Goal: Information Seeking & Learning: Learn about a topic

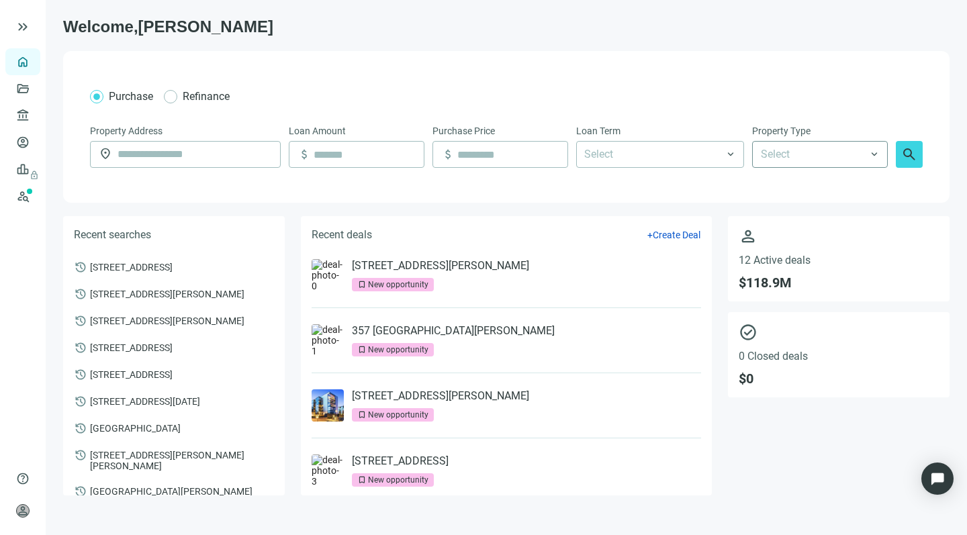
click at [812, 156] on input "search" at bounding box center [814, 155] width 106 height 26
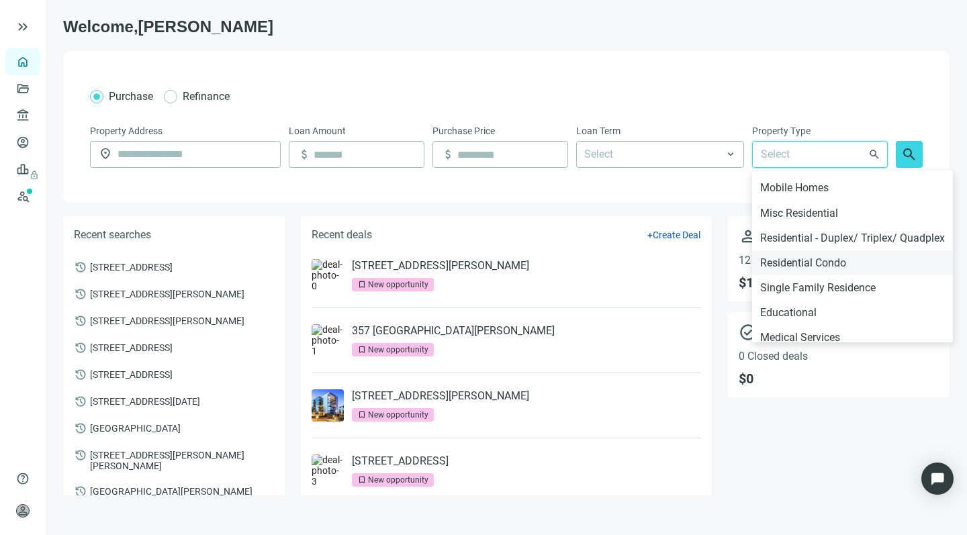
scroll to position [440, 0]
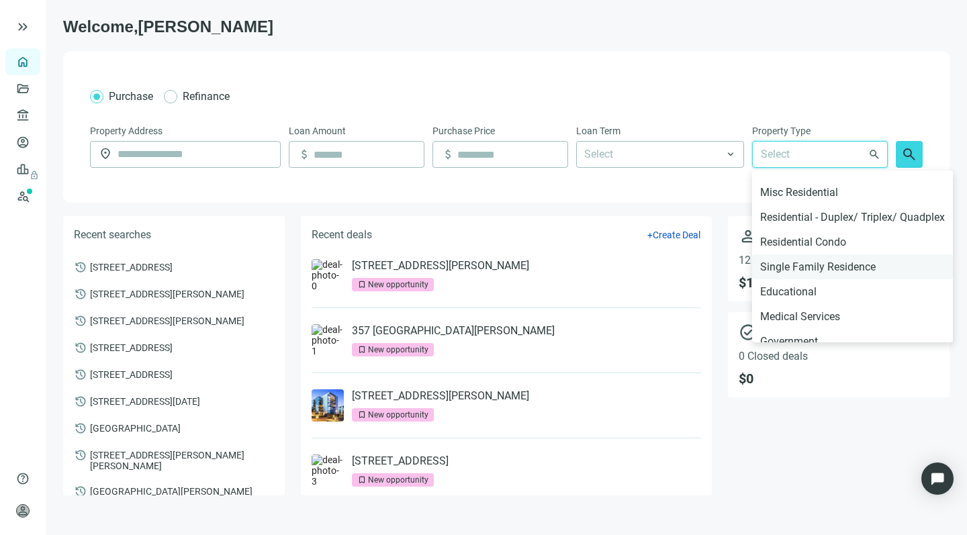
click at [779, 261] on div "Single Family Residence" at bounding box center [852, 266] width 185 height 17
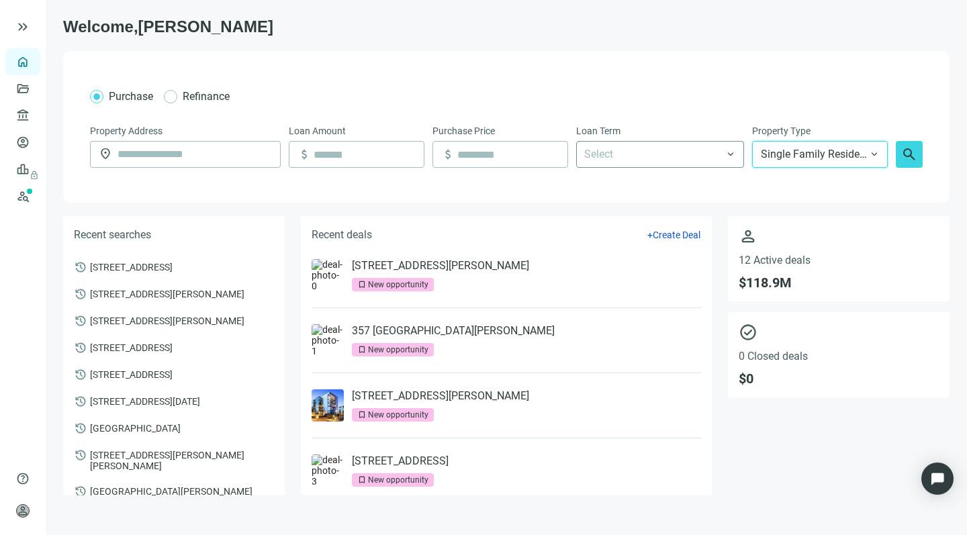
click at [626, 159] on div at bounding box center [653, 154] width 148 height 24
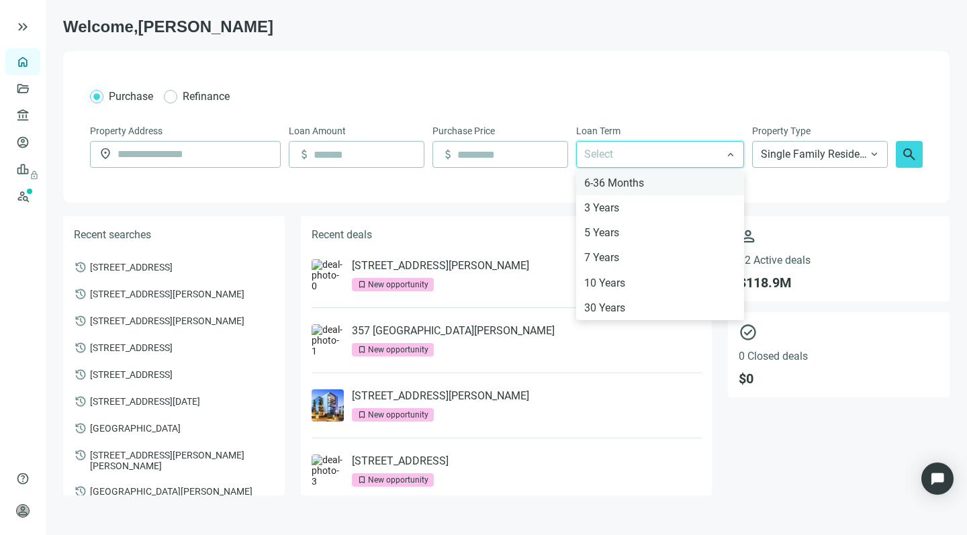
click at [616, 179] on div "6-36 Months" at bounding box center [660, 183] width 152 height 17
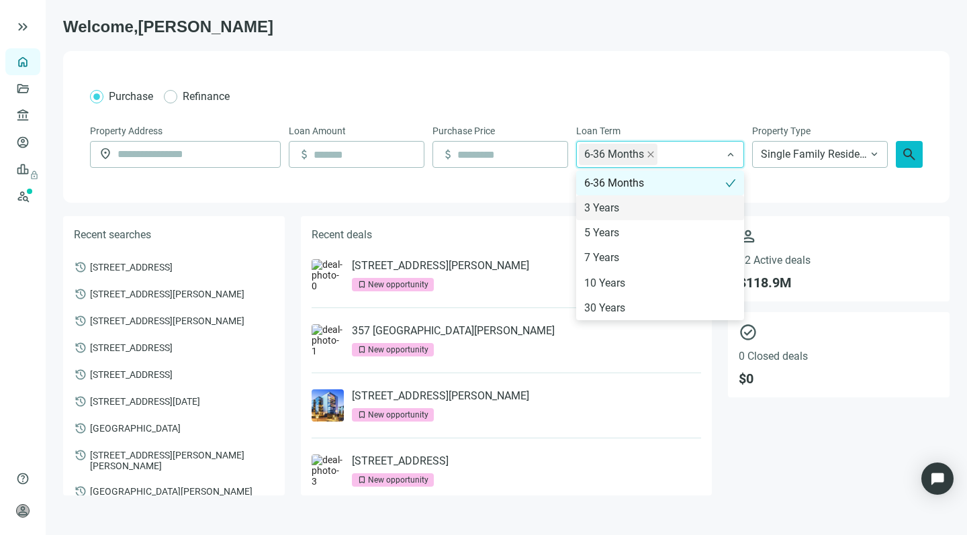
click at [902, 158] on span "search" at bounding box center [909, 154] width 16 height 16
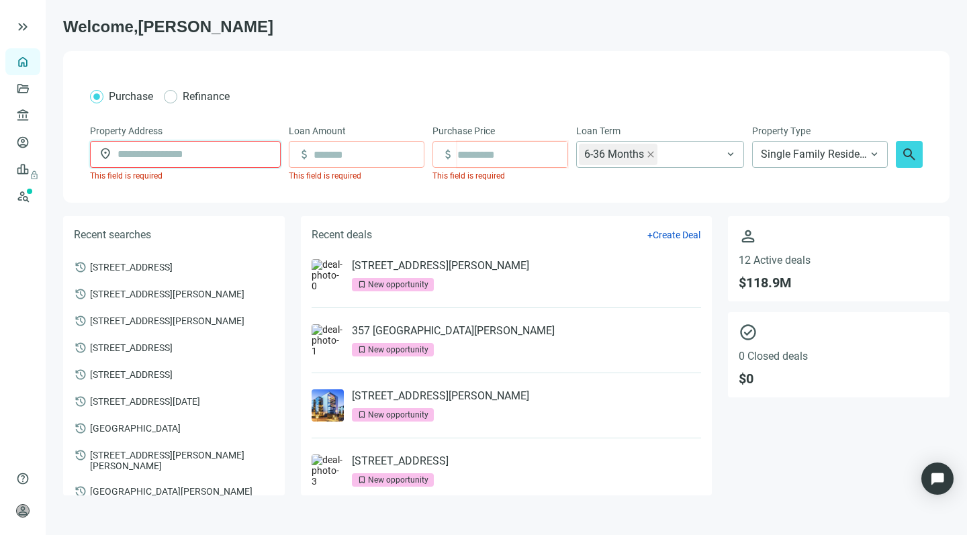
click at [491, 146] on input at bounding box center [512, 155] width 110 height 26
type input "*********"
click at [365, 155] on input at bounding box center [369, 155] width 110 height 26
type input "*********"
click at [463, 154] on input "*********" at bounding box center [512, 155] width 110 height 26
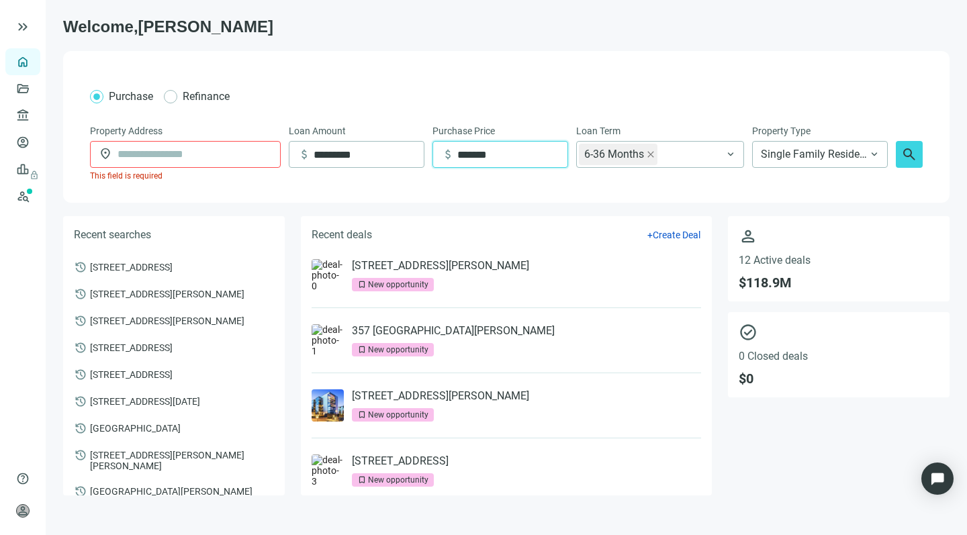
type input "*********"
click at [173, 97] on span at bounding box center [170, 96] width 13 height 13
click at [169, 153] on input "text" at bounding box center [194, 155] width 154 height 26
click at [201, 156] on input "**********" at bounding box center [194, 155] width 154 height 26
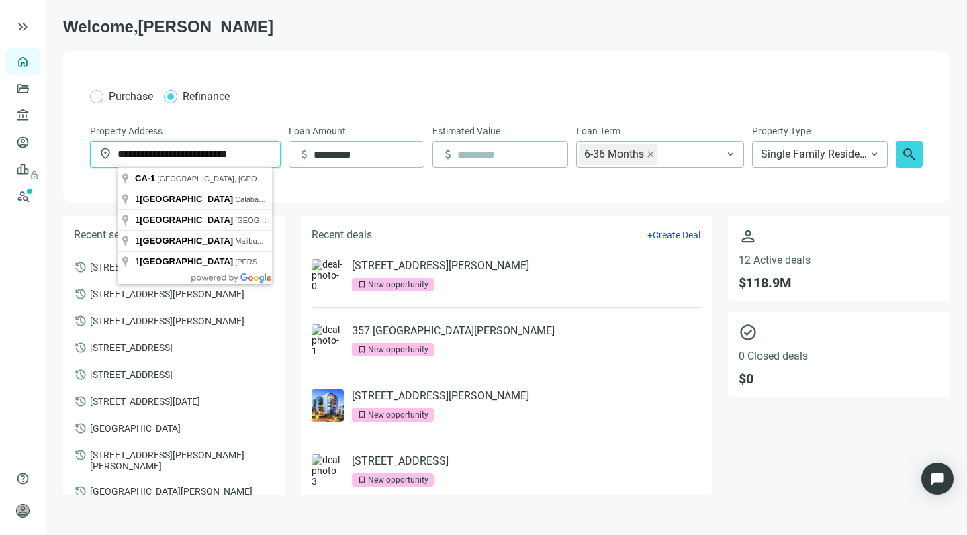
type input "**********"
click at [909, 154] on button "search" at bounding box center [909, 154] width 27 height 27
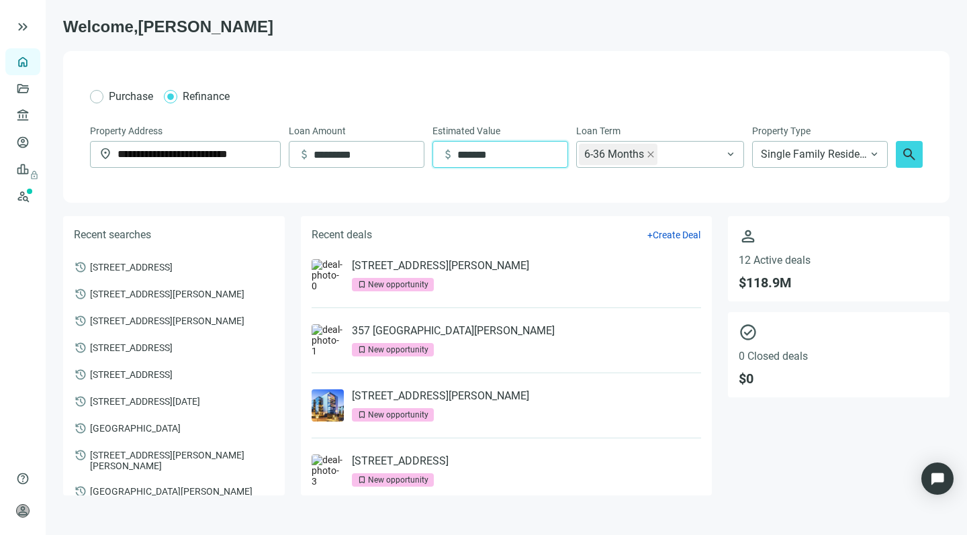
type input "*********"
click at [908, 153] on span "search" at bounding box center [909, 154] width 16 height 16
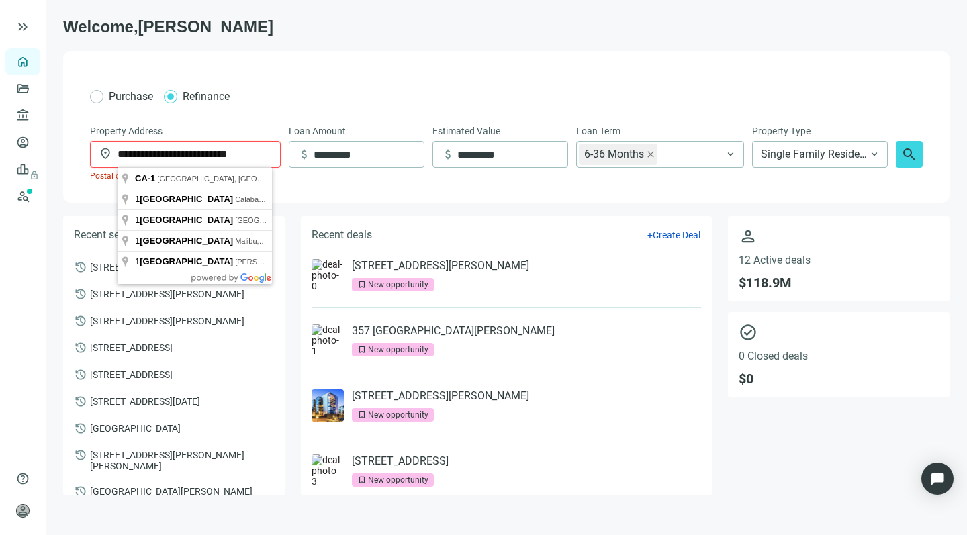
drag, startPoint x: 198, startPoint y: 152, endPoint x: 115, endPoint y: 150, distance: 82.6
click at [115, 150] on span "**********" at bounding box center [185, 154] width 191 height 27
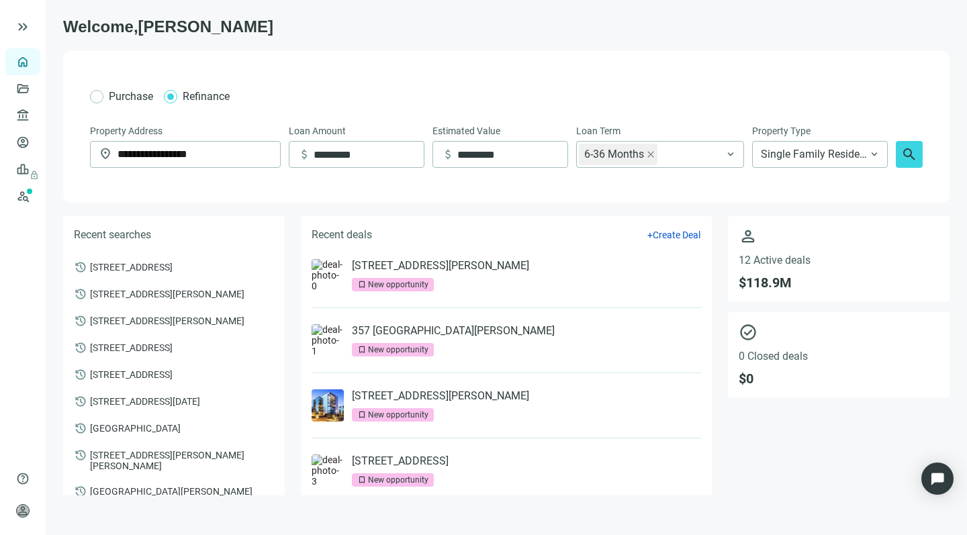
type input "**********"
click at [275, 155] on span "**********" at bounding box center [185, 154] width 191 height 27
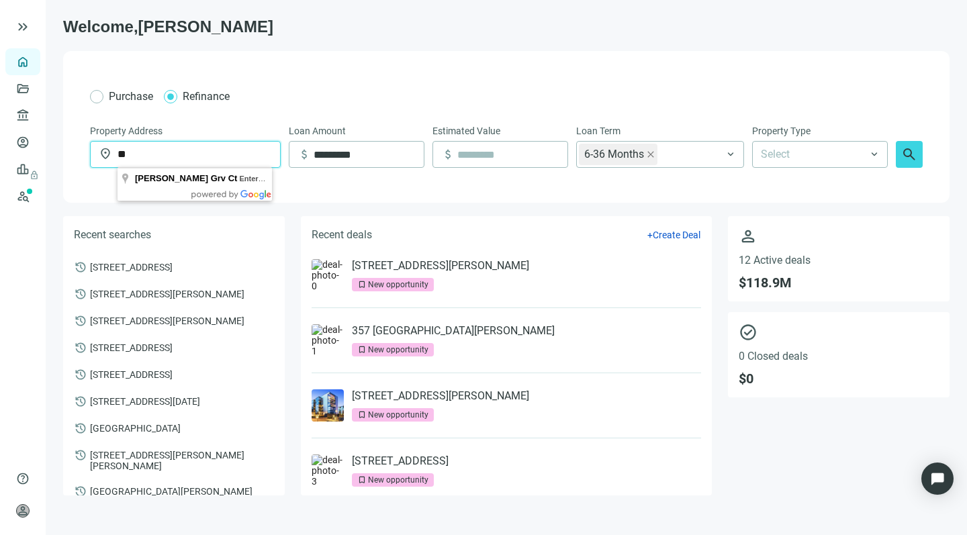
type input "*"
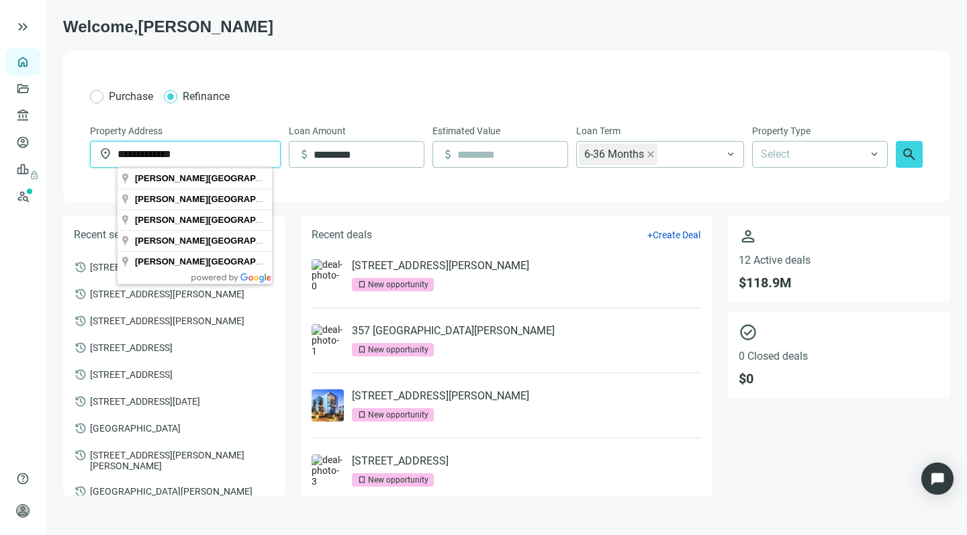
drag, startPoint x: 273, startPoint y: 164, endPoint x: 191, endPoint y: 200, distance: 89.3
type input "**********"
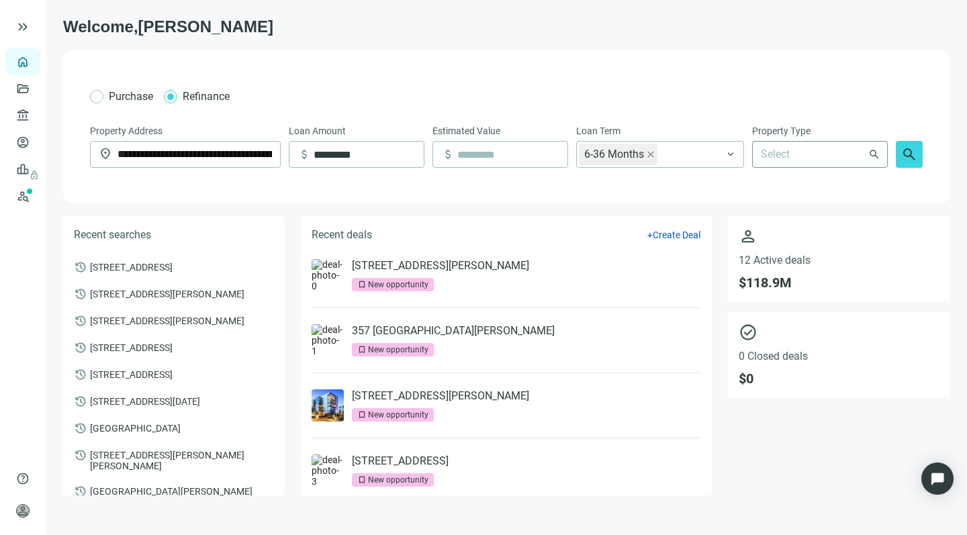
click at [852, 160] on input "search" at bounding box center [814, 155] width 106 height 26
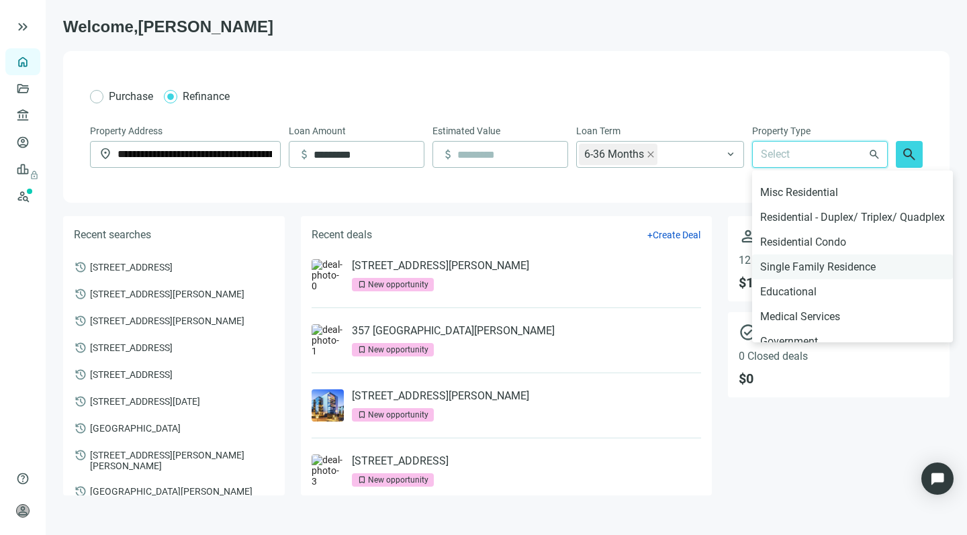
click at [805, 265] on div "Single Family Residence" at bounding box center [852, 266] width 185 height 17
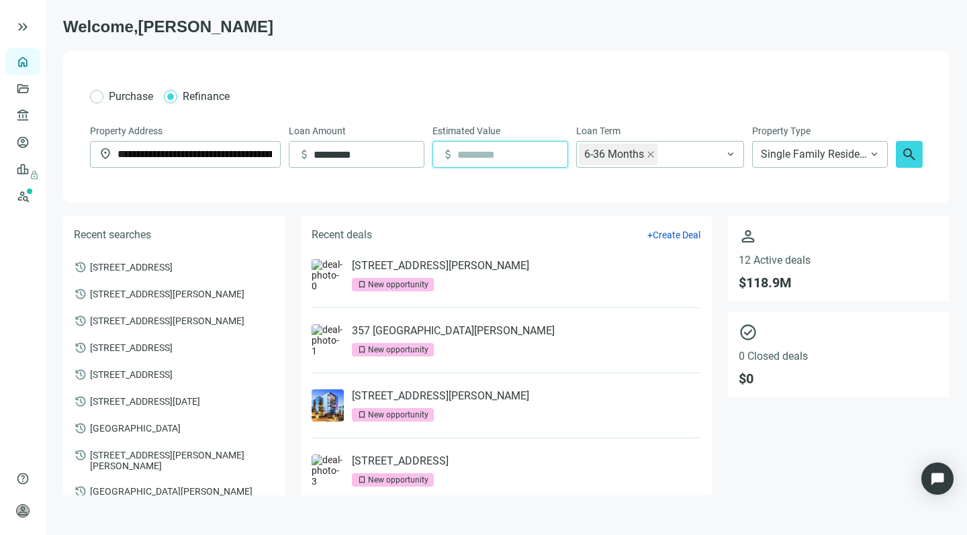
click at [462, 154] on input at bounding box center [512, 155] width 110 height 26
type input "*********"
click at [910, 156] on span "search" at bounding box center [909, 154] width 16 height 16
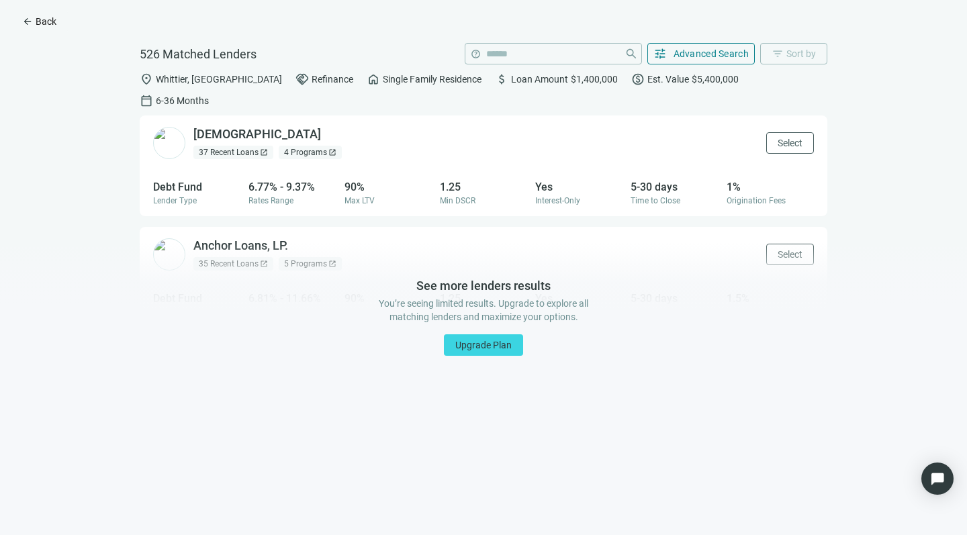
click at [41, 15] on button "arrow_back Back" at bounding box center [39, 21] width 57 height 21
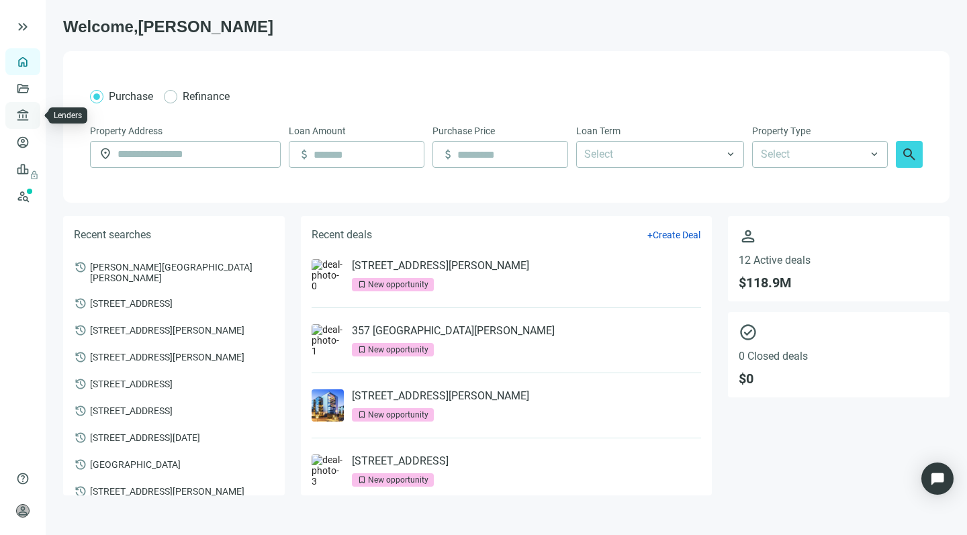
click at [34, 111] on link "Lenders" at bounding box center [51, 115] width 35 height 11
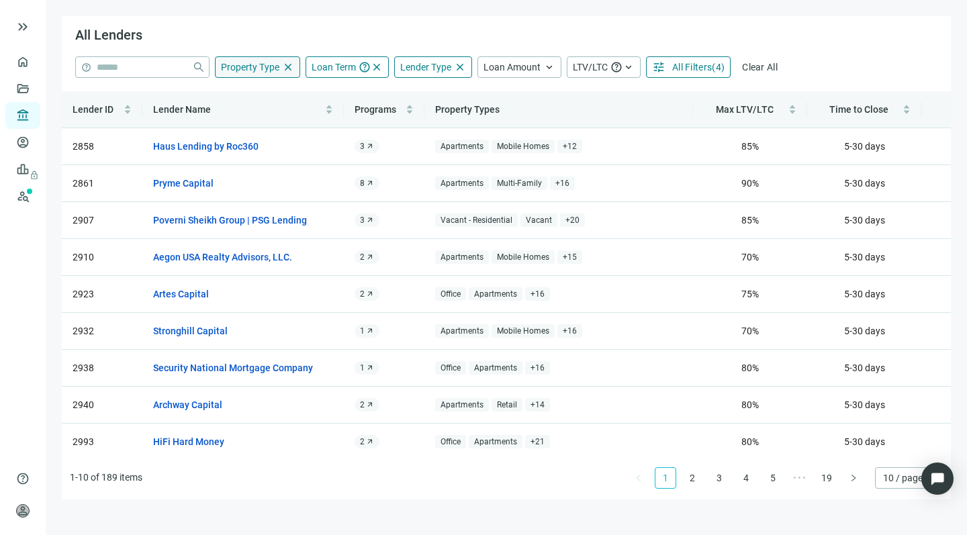
click at [267, 66] on span "Property Type" at bounding box center [250, 67] width 58 height 11
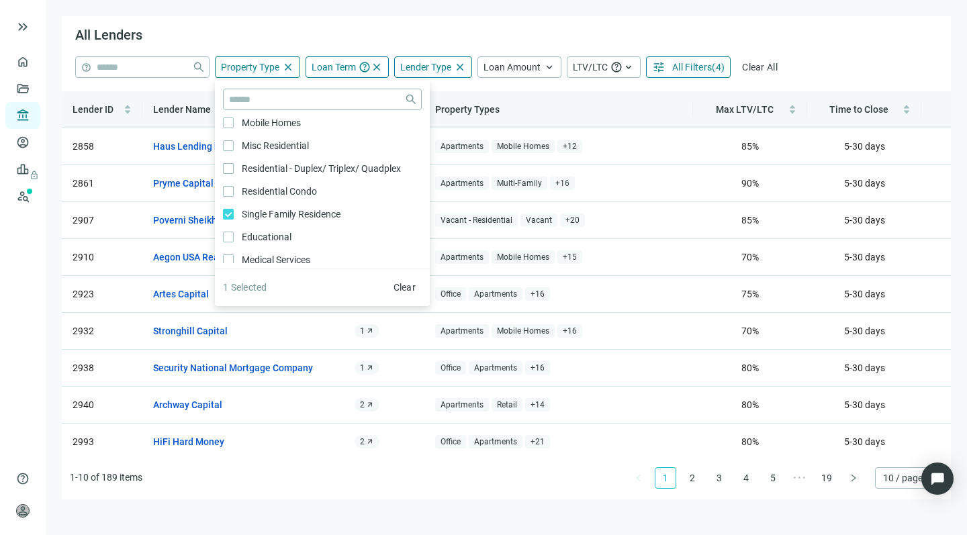
scroll to position [397, 0]
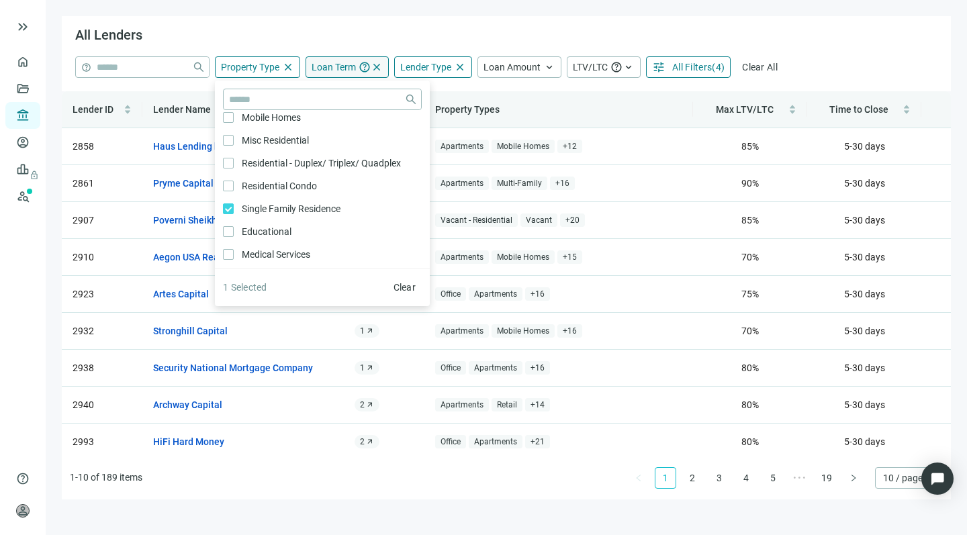
click at [354, 61] on span "Loan Term" at bounding box center [334, 67] width 44 height 12
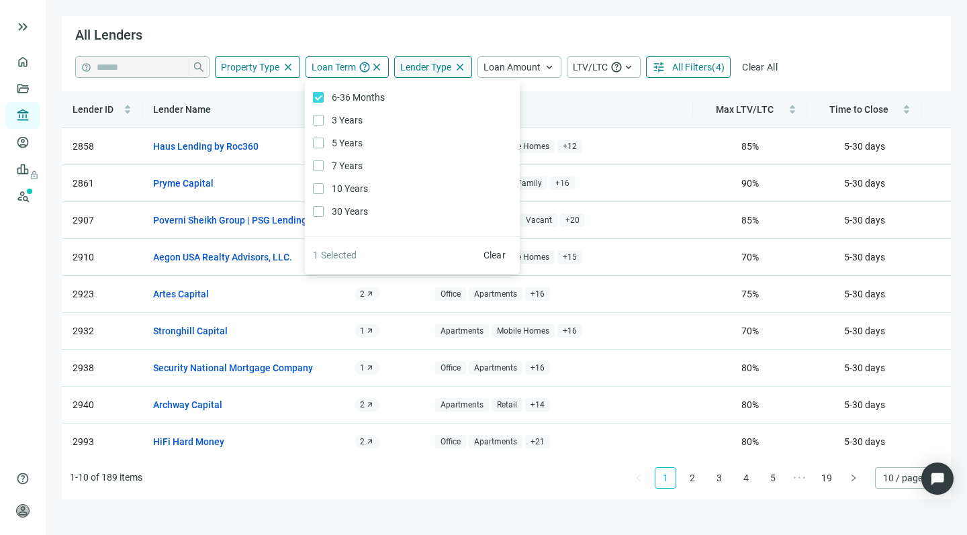
click at [426, 69] on span "Lender Type" at bounding box center [425, 67] width 51 height 11
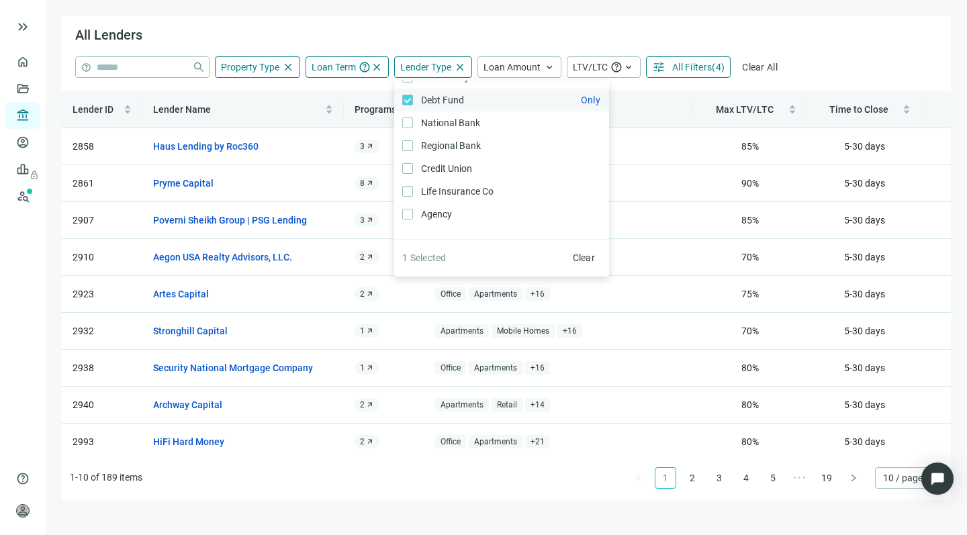
scroll to position [20, 0]
click at [688, 65] on span "All Filters" at bounding box center [692, 67] width 40 height 11
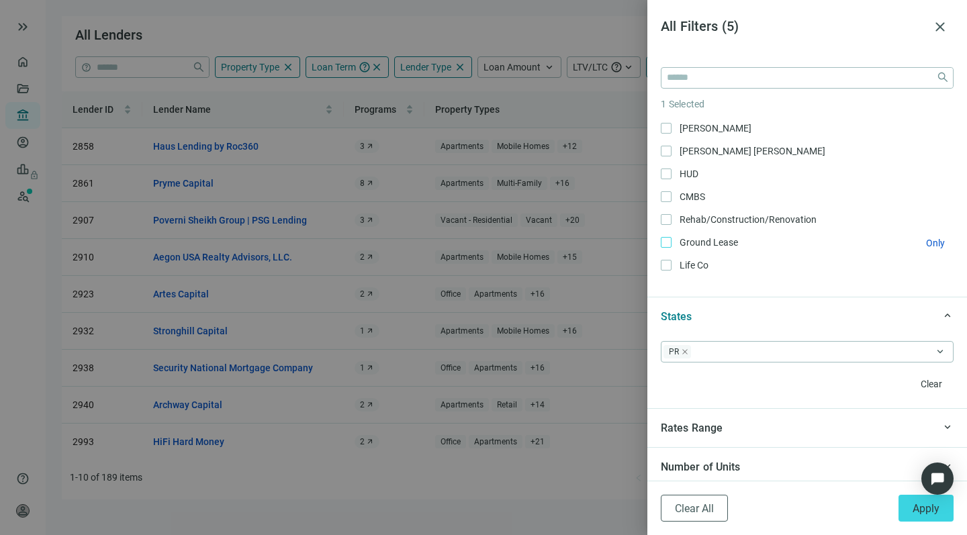
scroll to position [976, 0]
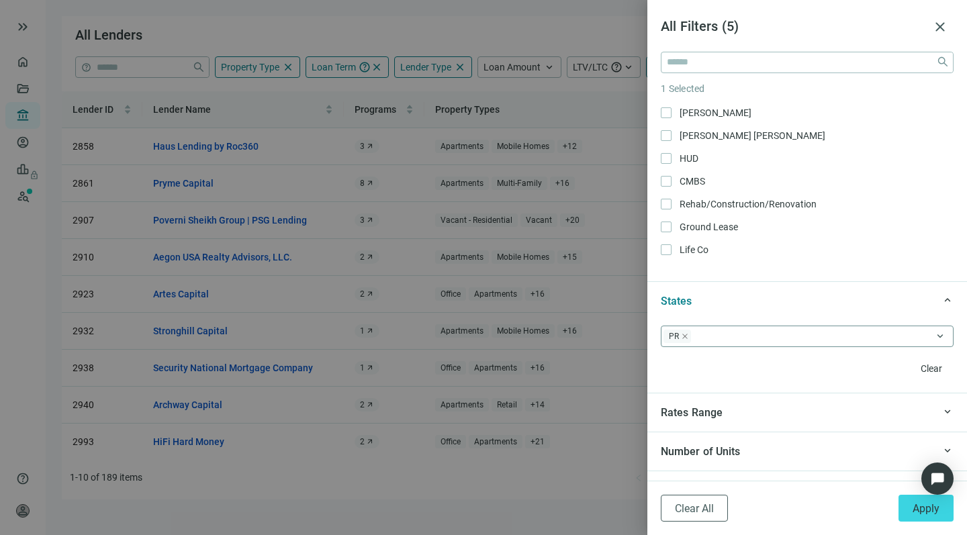
click at [683, 335] on icon "close" at bounding box center [684, 336] width 7 height 7
click at [683, 335] on div at bounding box center [799, 336] width 273 height 19
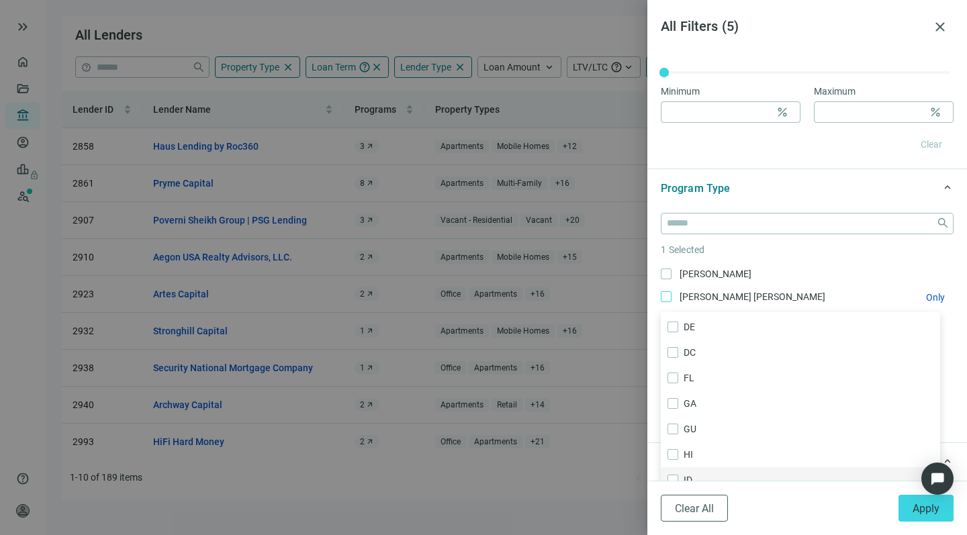
scroll to position [846, 0]
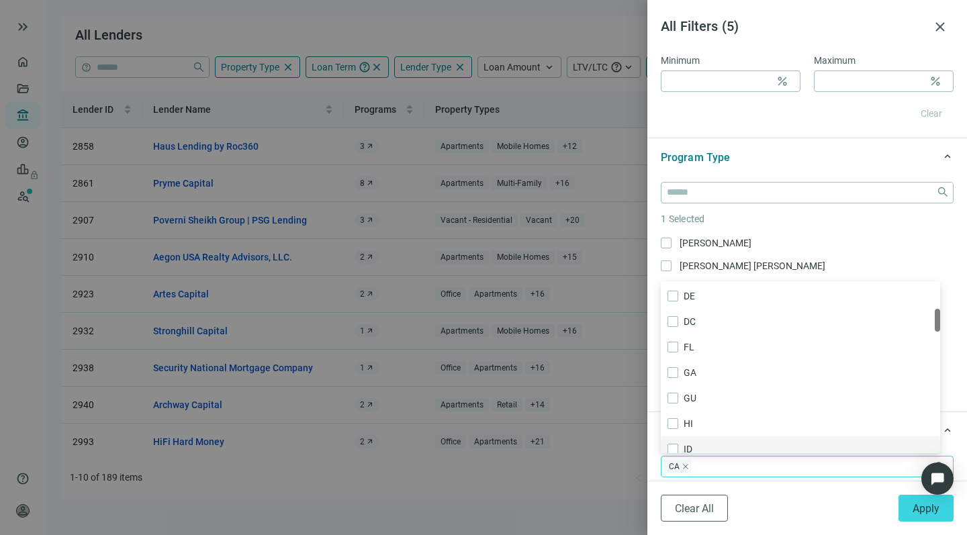
click at [759, 508] on div "Clear All Apply" at bounding box center [807, 508] width 320 height 54
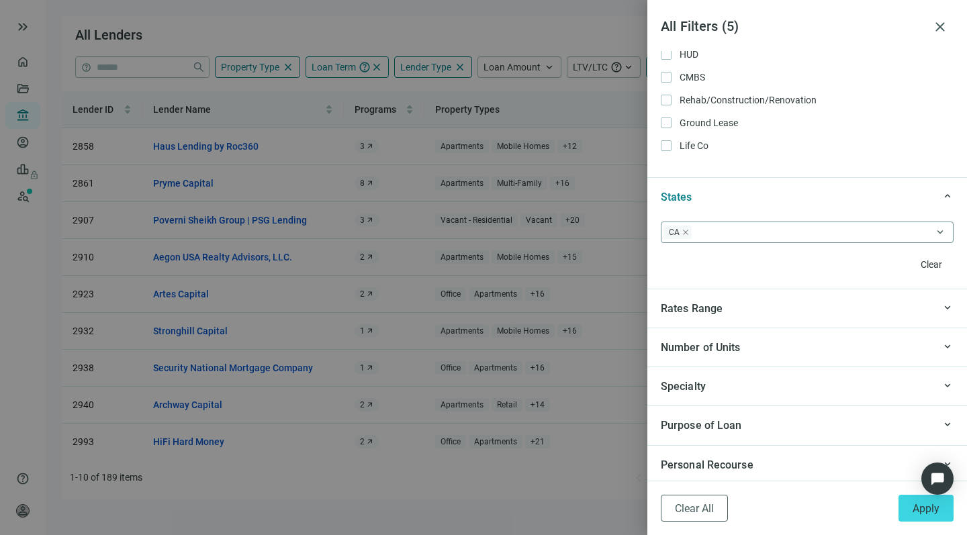
scroll to position [1085, 0]
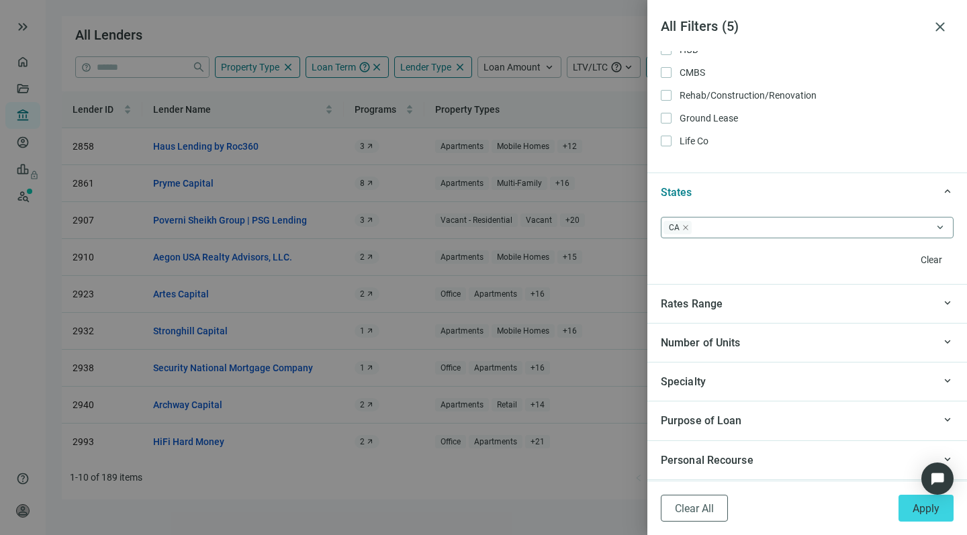
click at [697, 381] on span "Specialty" at bounding box center [683, 381] width 45 height 13
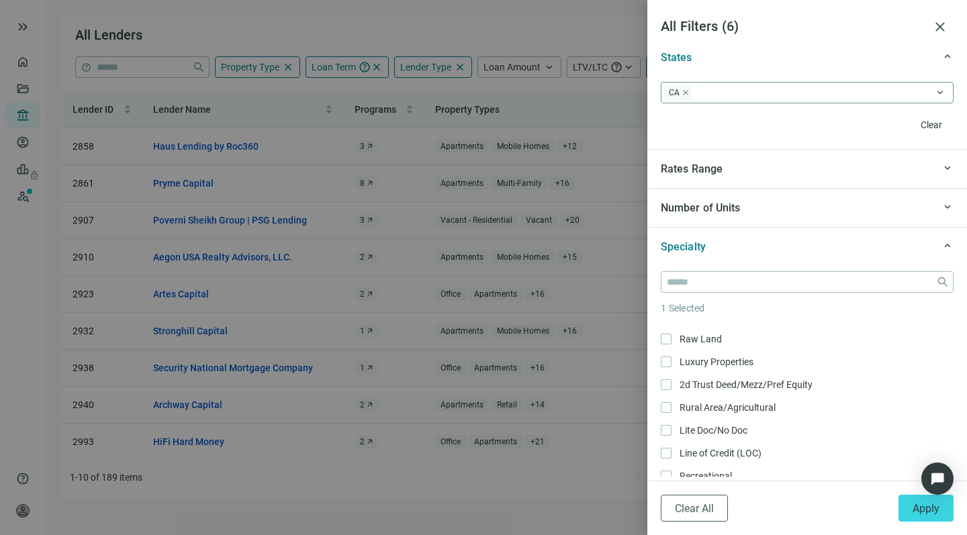
scroll to position [793, 0]
click at [918, 508] on span "Apply" at bounding box center [925, 508] width 27 height 13
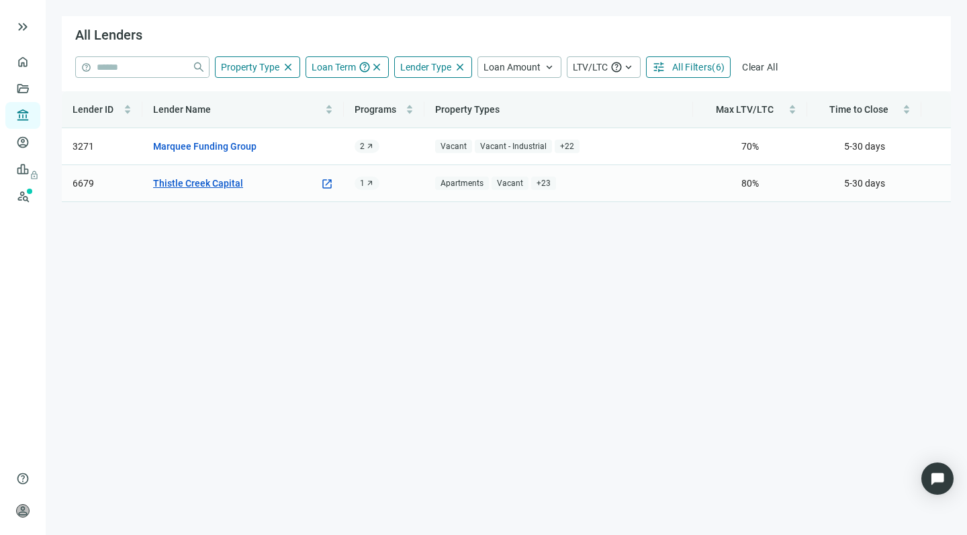
click at [195, 183] on link "Thistle Creek Capital" at bounding box center [198, 183] width 90 height 15
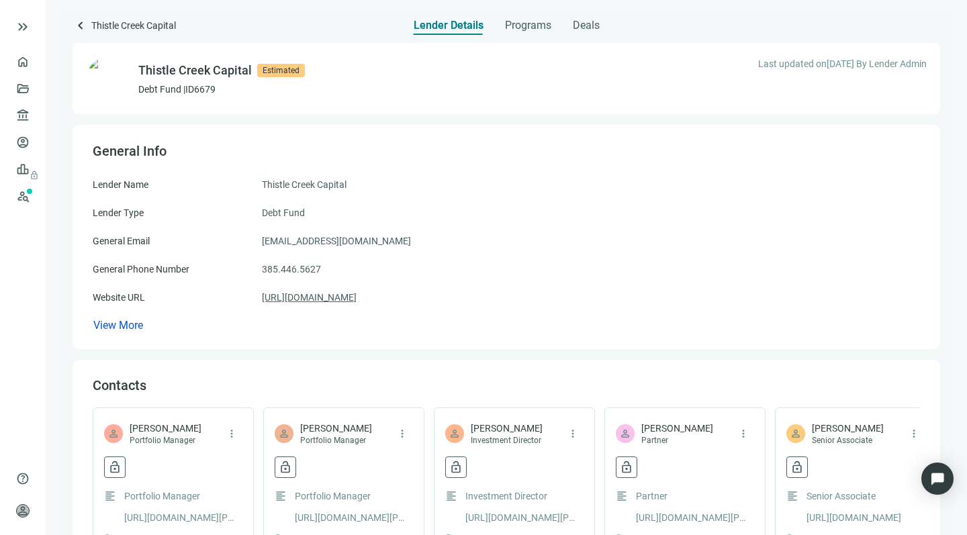
click at [315, 299] on link "[URL][DOMAIN_NAME]" at bounding box center [309, 297] width 95 height 15
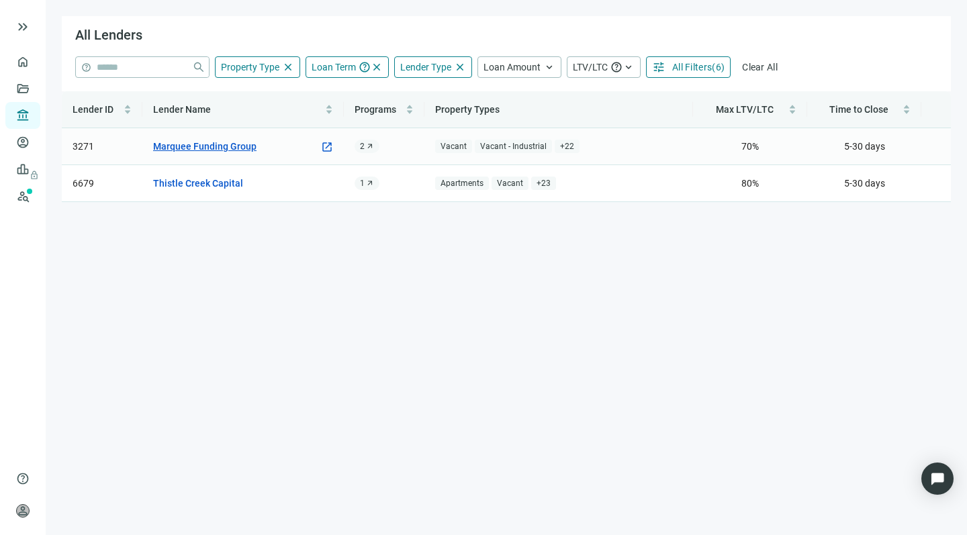
click at [206, 146] on link "Marquee Funding Group" at bounding box center [204, 146] width 103 height 15
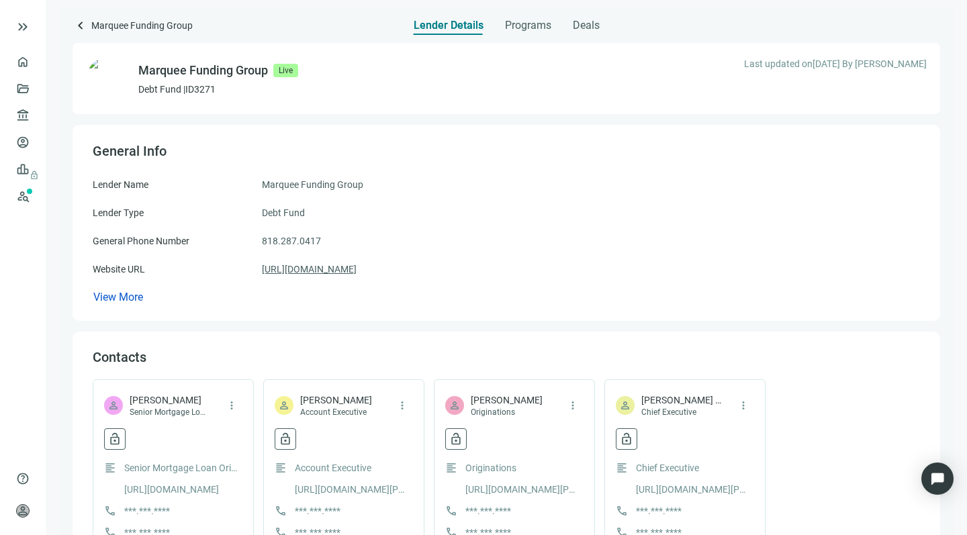
click at [352, 265] on link "[URL][DOMAIN_NAME]" at bounding box center [309, 269] width 95 height 15
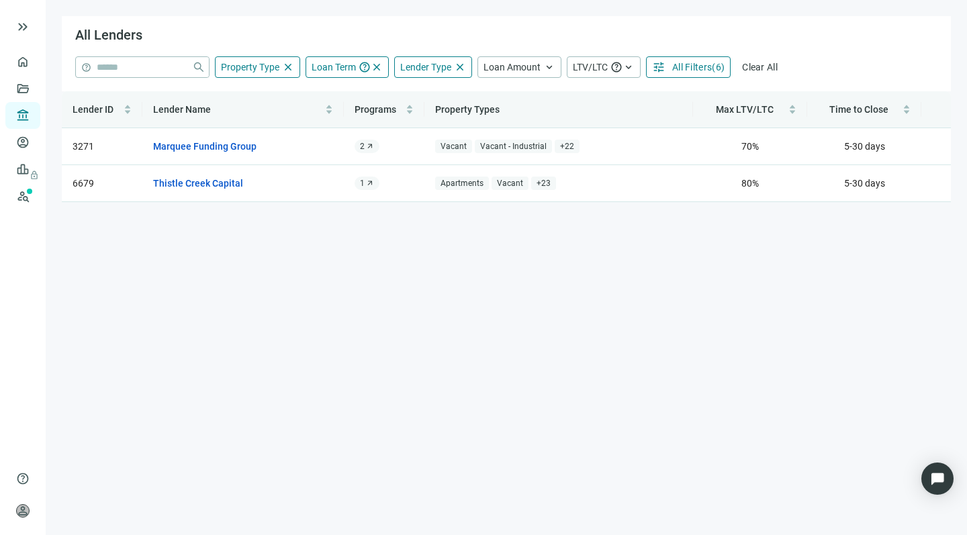
click at [679, 62] on span "All Filters" at bounding box center [692, 67] width 40 height 11
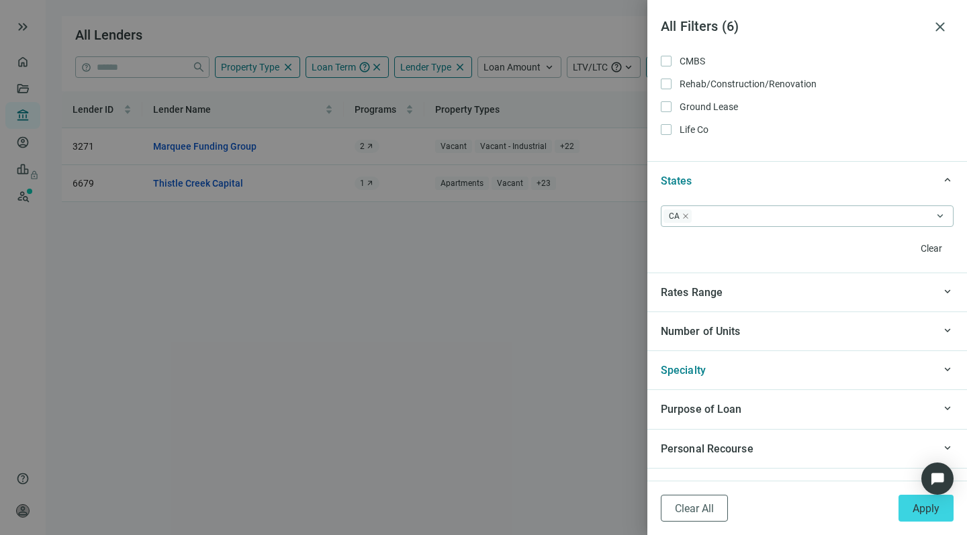
scroll to position [1103, 0]
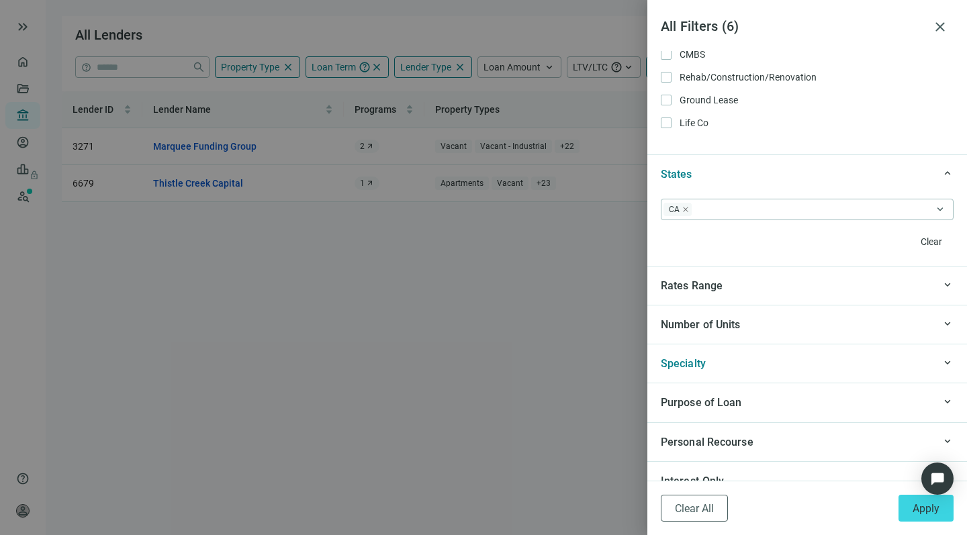
click at [700, 363] on span "Specialty" at bounding box center [683, 363] width 45 height 13
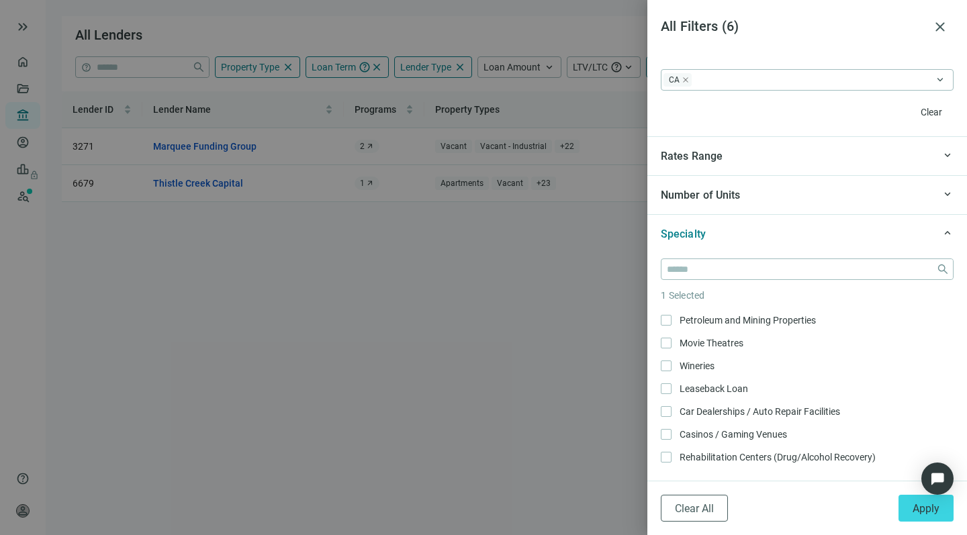
scroll to position [1383, 0]
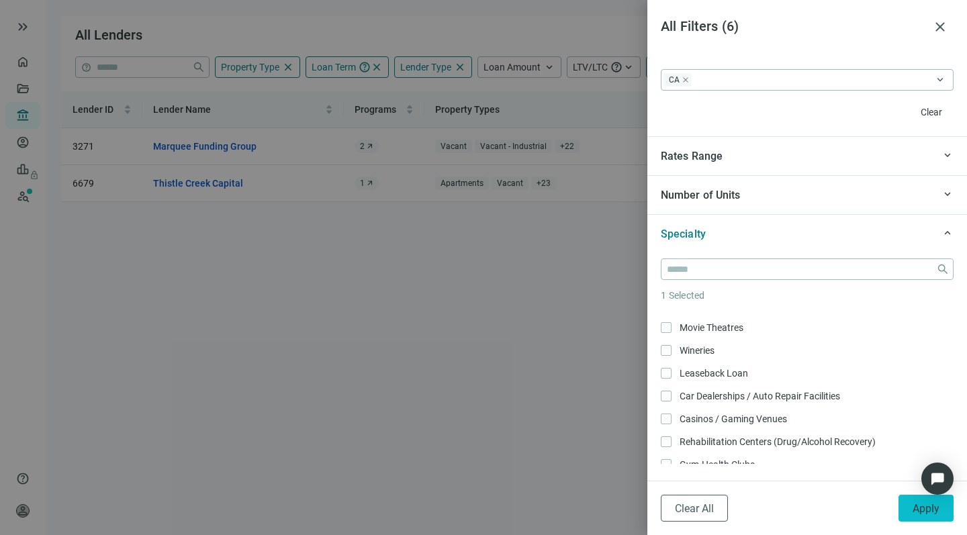
click at [908, 510] on button "Apply" at bounding box center [925, 508] width 55 height 27
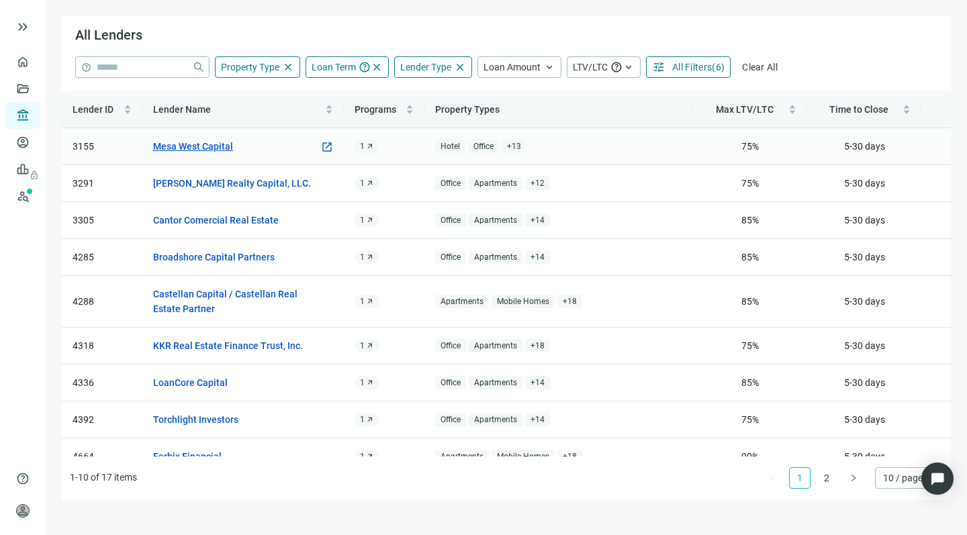
click at [196, 142] on link "Mesa West Capital" at bounding box center [193, 146] width 80 height 15
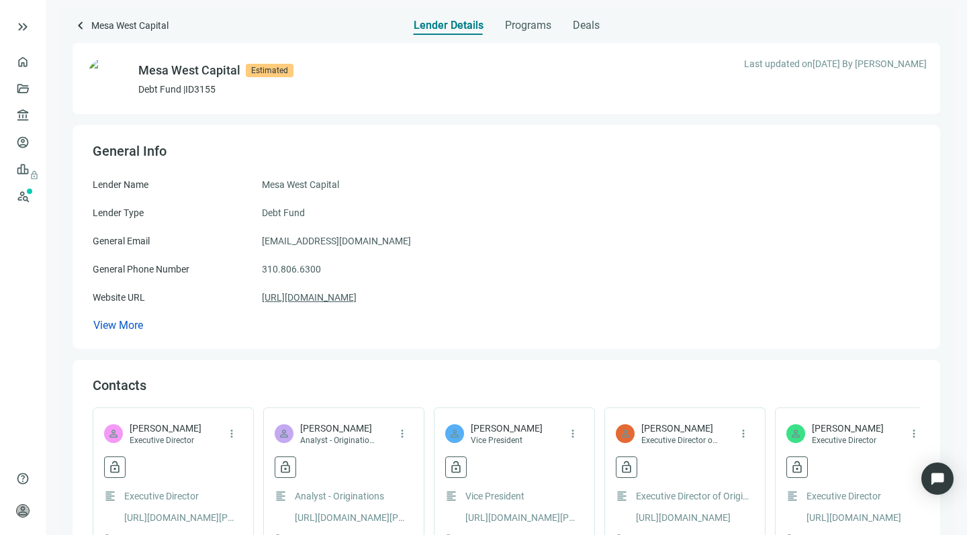
click at [340, 297] on link "[URL][DOMAIN_NAME]" at bounding box center [309, 297] width 95 height 15
click at [81, 23] on span "keyboard_arrow_left" at bounding box center [81, 25] width 16 height 16
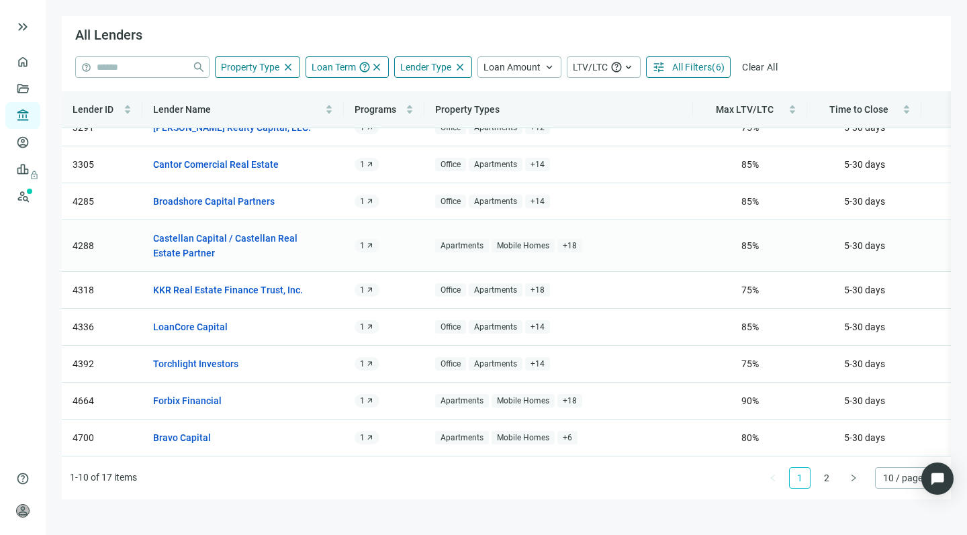
scroll to position [69, 0]
click at [824, 481] on link "2" at bounding box center [826, 478] width 20 height 20
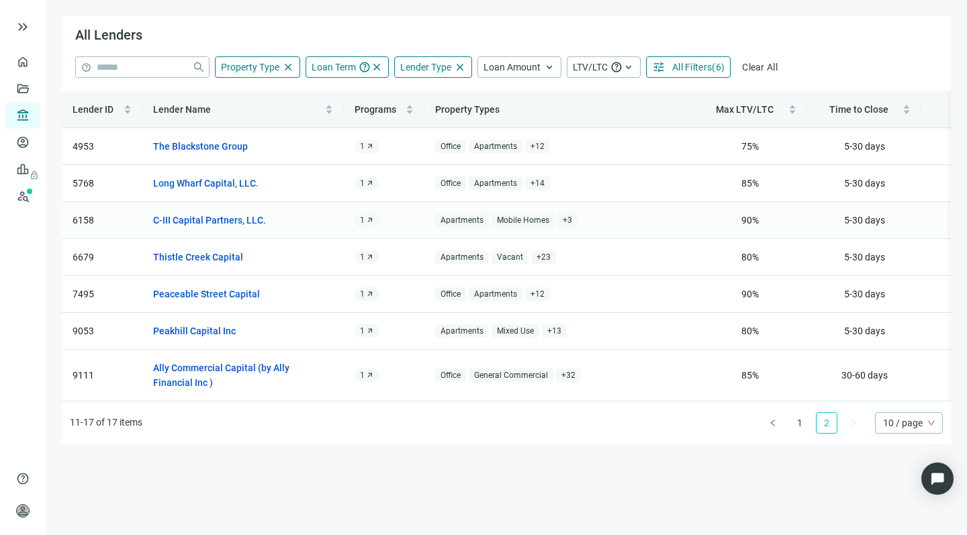
scroll to position [0, 0]
click at [185, 220] on link "C-III Capital Partners, LLC." at bounding box center [209, 220] width 113 height 15
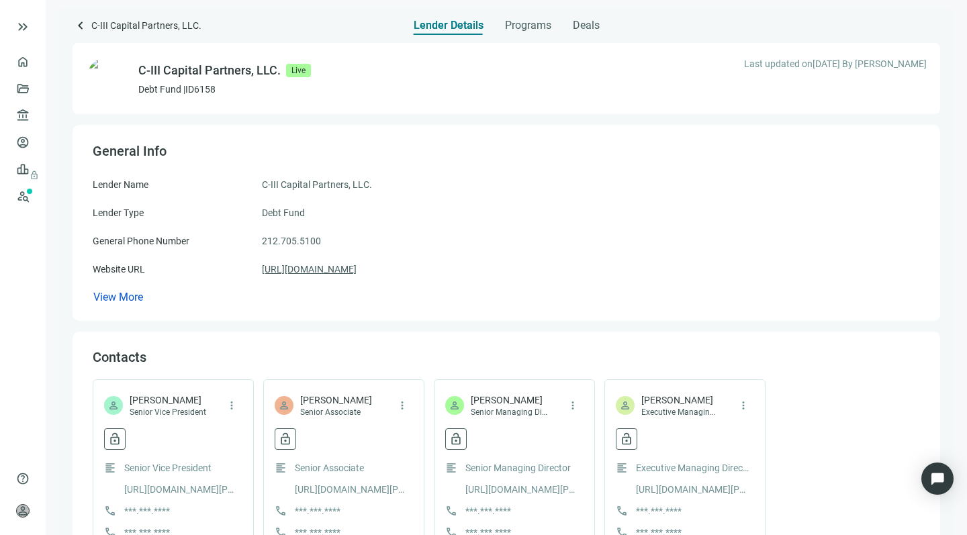
click at [310, 273] on link "[URL][DOMAIN_NAME]" at bounding box center [309, 269] width 95 height 15
click at [75, 25] on span "keyboard_arrow_left" at bounding box center [81, 25] width 16 height 16
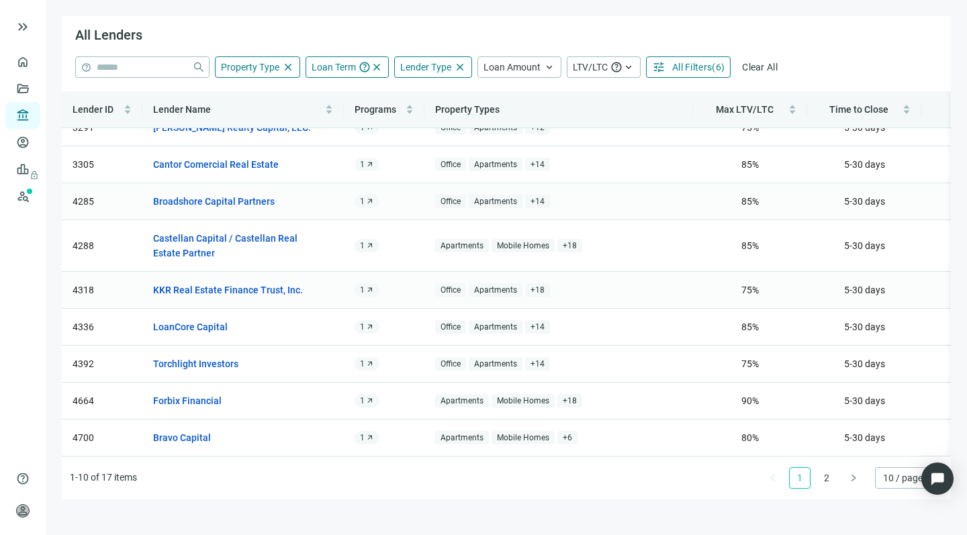
scroll to position [69, 0]
click at [178, 320] on link "LoanCore Capital" at bounding box center [190, 327] width 75 height 15
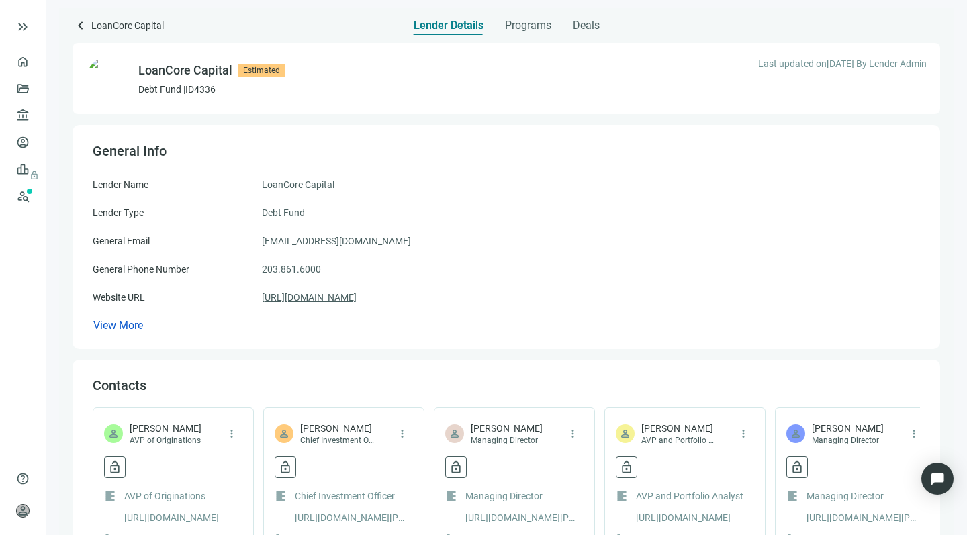
click at [314, 299] on link "[URL][DOMAIN_NAME]" at bounding box center [309, 297] width 95 height 15
